Goal: Task Accomplishment & Management: Use online tool/utility

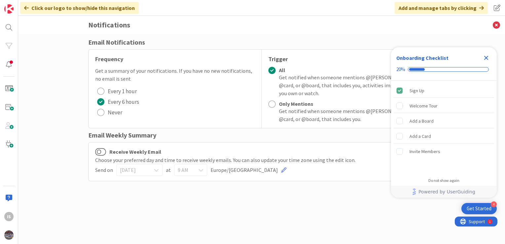
click at [488, 58] on icon "Close Checklist" at bounding box center [486, 58] width 8 height 8
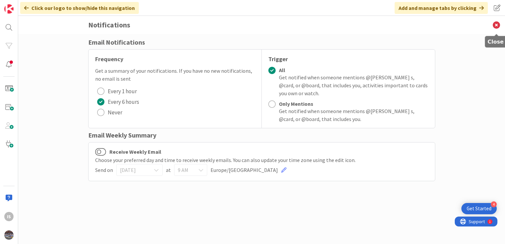
click at [496, 26] on icon at bounding box center [495, 25] width 17 height 18
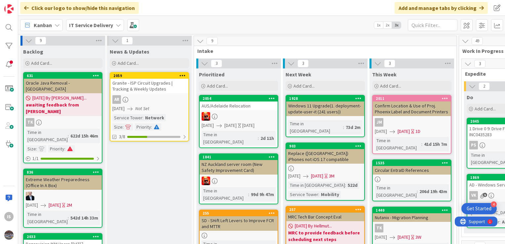
click at [359, 46] on div "9 Intake" at bounding box center [325, 45] width 262 height 19
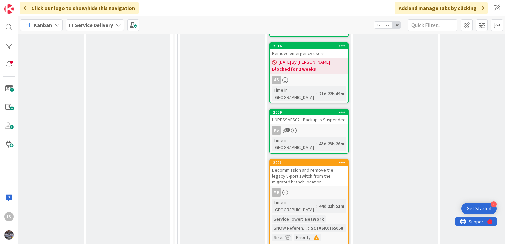
scroll to position [958, 284]
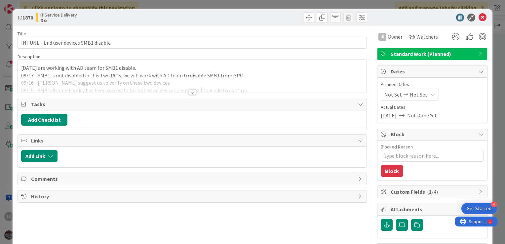
type textarea "x"
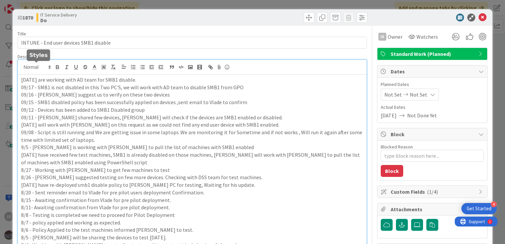
click at [20, 68] on div "IS [PERSON_NAME] s joined 2 m ago [DATE] are working with AD team for SMB1 disa…" at bounding box center [192, 161] width 348 height 203
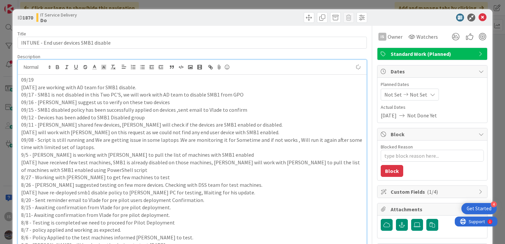
click at [43, 78] on p "09/19" at bounding box center [192, 80] width 342 height 8
click at [43, 78] on p "09/19 - [PERSON_NAME] has provided few devices we are checking it" at bounding box center [192, 80] width 342 height 8
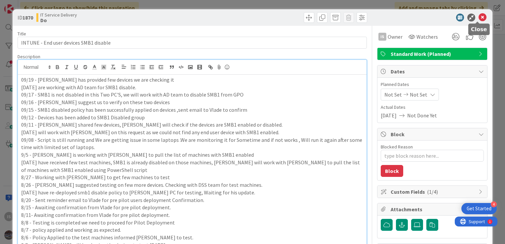
click at [478, 16] on icon at bounding box center [482, 18] width 8 height 8
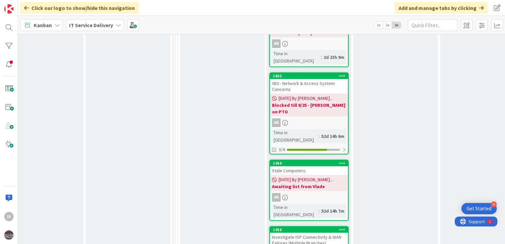
scroll to position [1322, 284]
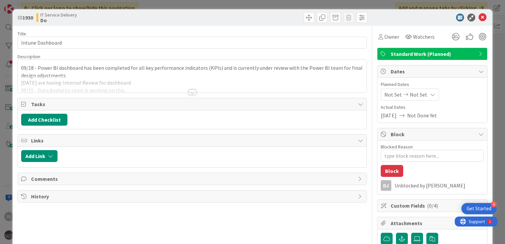
type textarea "x"
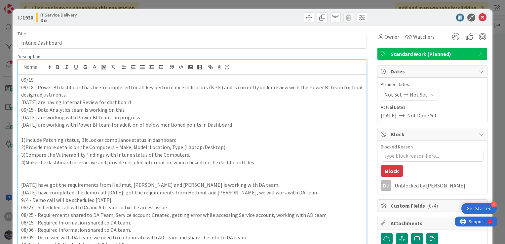
click at [55, 78] on p "09/19" at bounding box center [192, 80] width 342 height 8
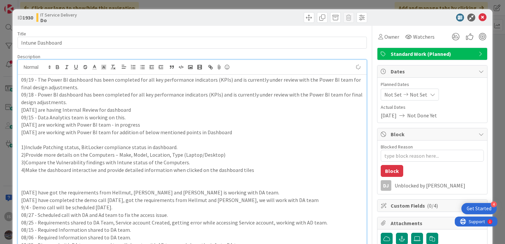
type textarea "x"
click at [478, 18] on icon at bounding box center [482, 18] width 8 height 8
